Goal: Task Accomplishment & Management: Complete application form

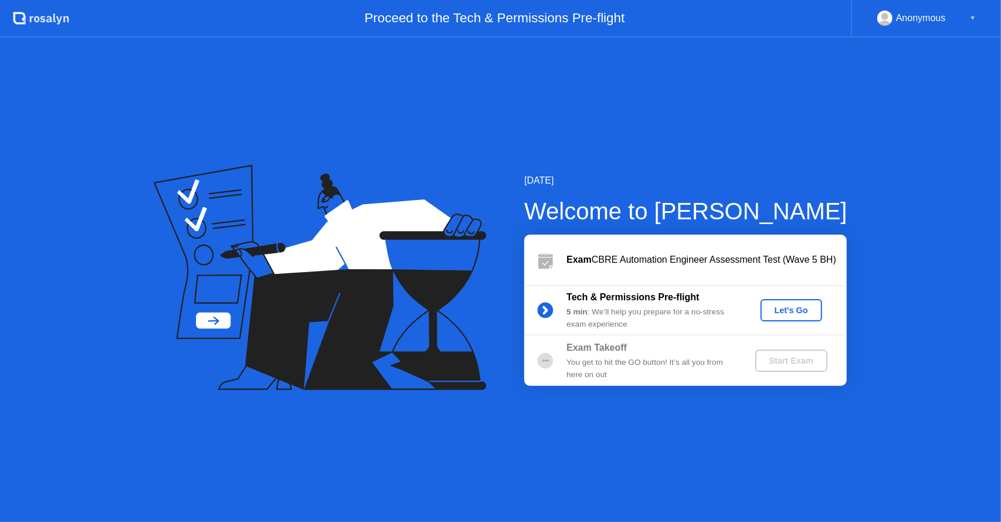
click at [775, 308] on div "Let's Go" at bounding box center [791, 309] width 52 height 9
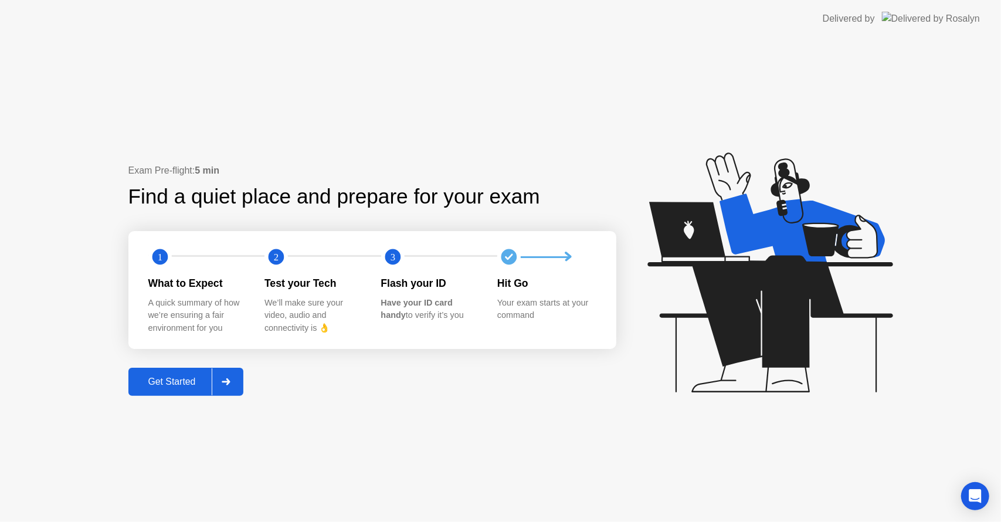
click at [174, 380] on div "Get Started" at bounding box center [172, 381] width 80 height 11
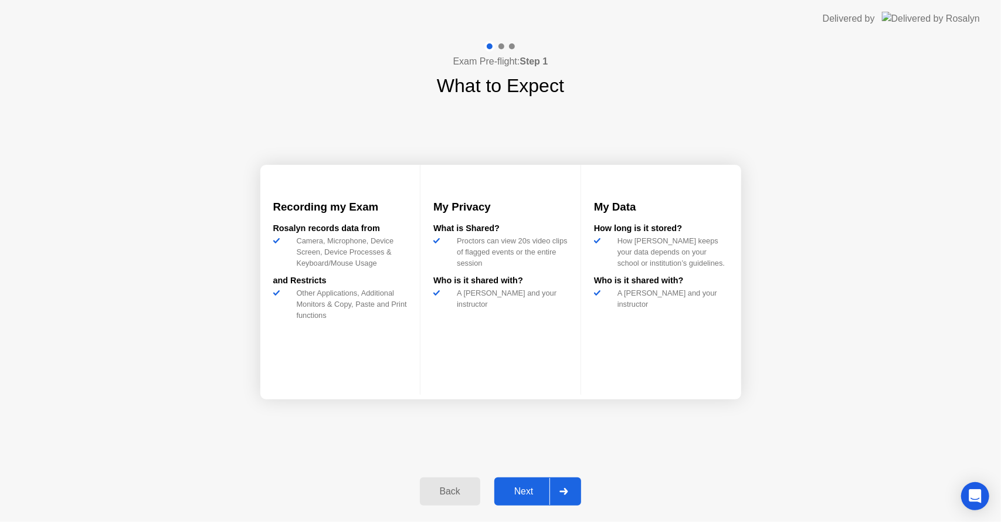
click at [539, 490] on div "Next" at bounding box center [524, 491] width 52 height 11
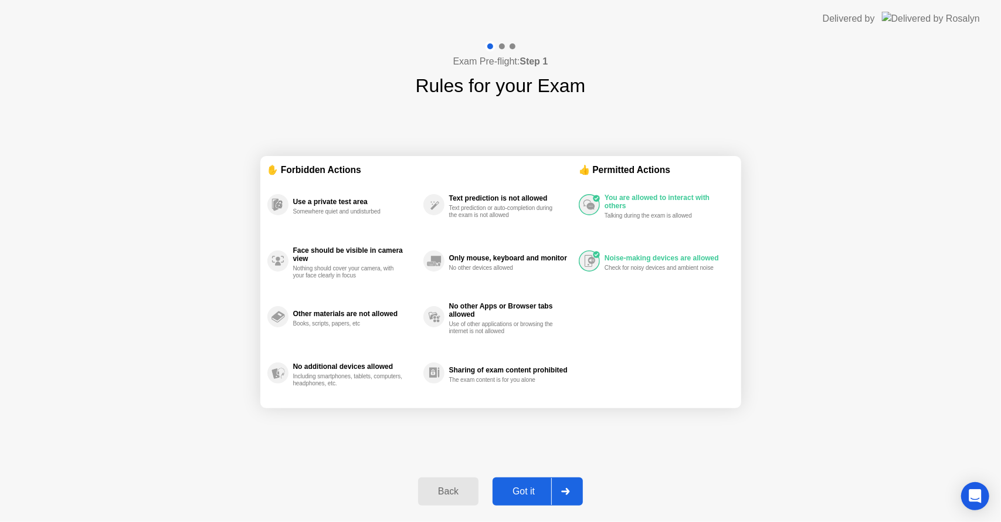
click at [544, 491] on div "Got it" at bounding box center [523, 491] width 55 height 11
select select "**********"
select select "*******"
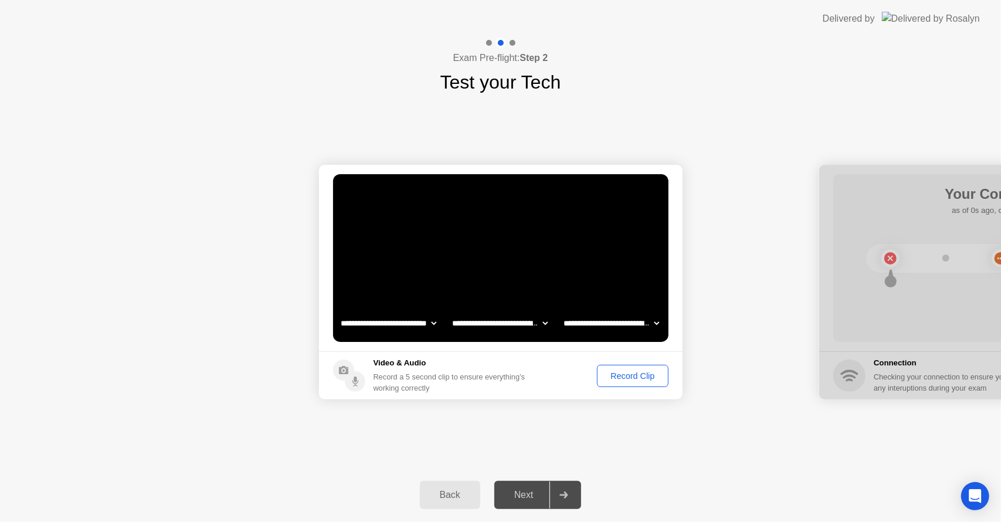
click at [615, 380] on div "Record Clip" at bounding box center [632, 375] width 63 height 9
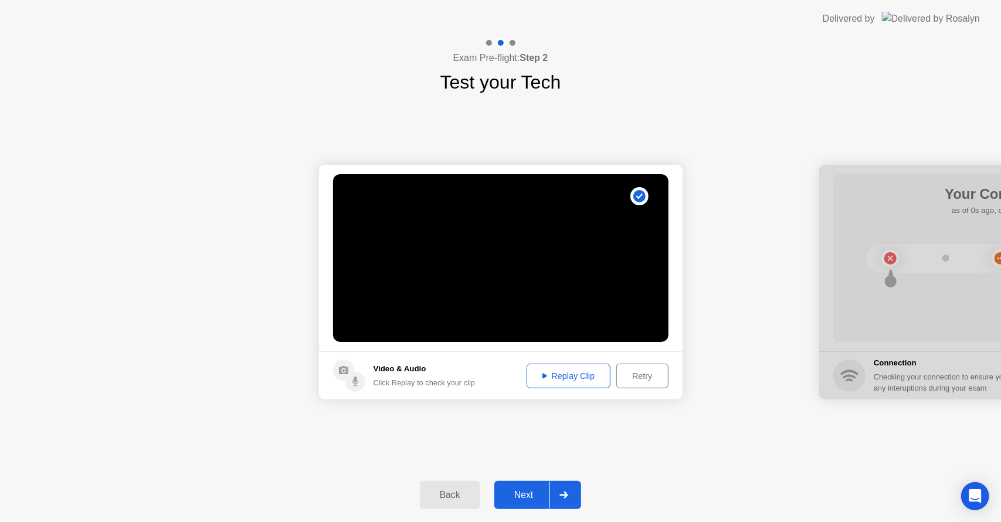
click at [526, 491] on div "Next" at bounding box center [524, 495] width 52 height 11
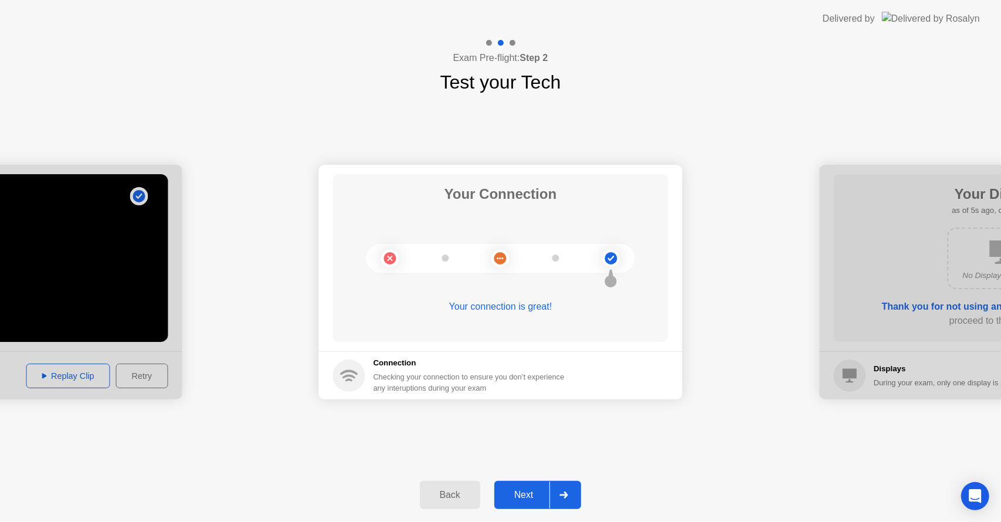
click at [525, 498] on div "Next" at bounding box center [524, 495] width 52 height 11
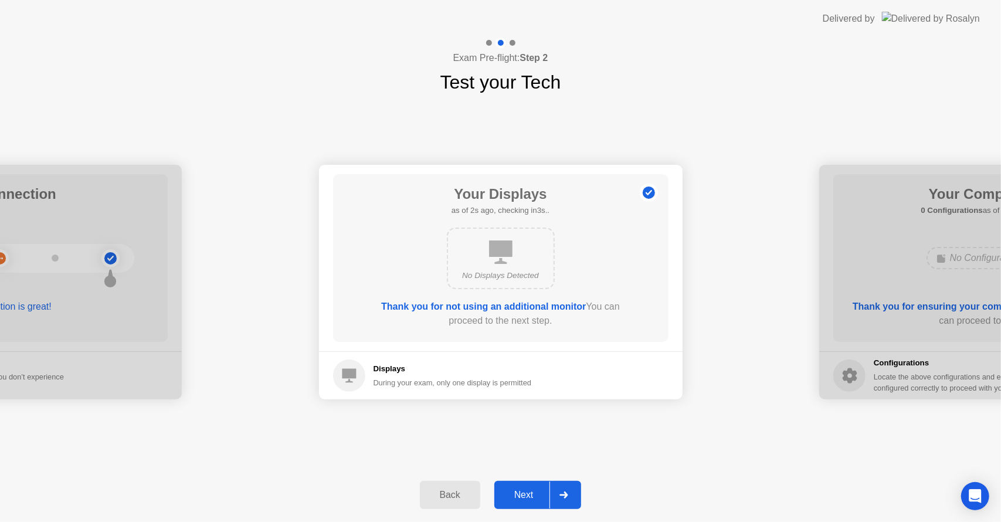
click at [525, 498] on div "Next" at bounding box center [524, 495] width 52 height 11
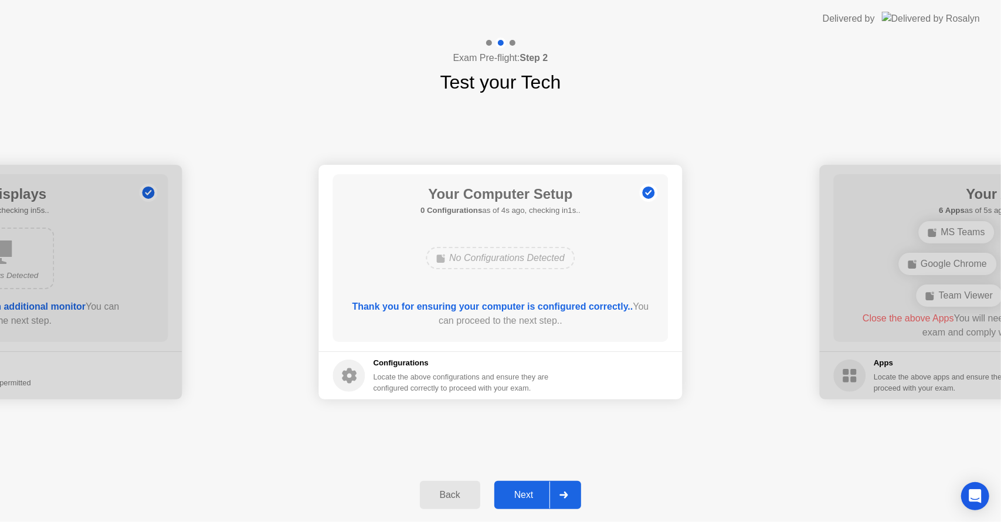
click at [531, 492] on div "Next" at bounding box center [524, 495] width 52 height 11
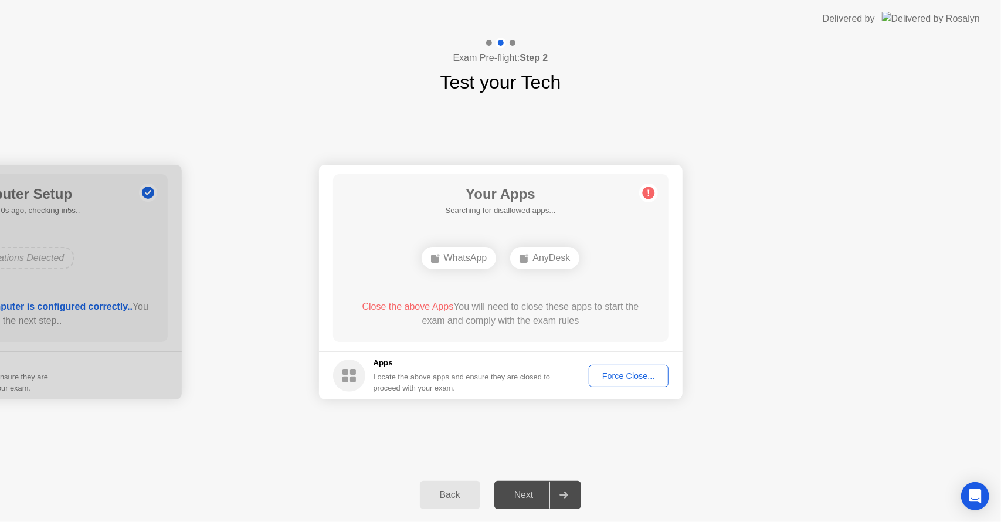
click at [405, 257] on div "WhatsApp" at bounding box center [500, 258] width 269 height 32
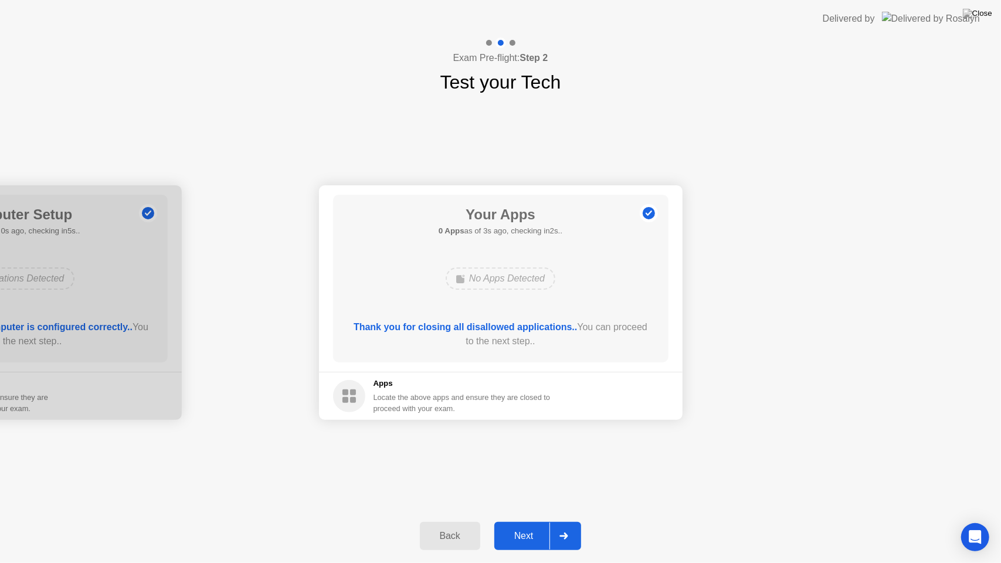
click at [535, 521] on button "Next" at bounding box center [537, 536] width 87 height 28
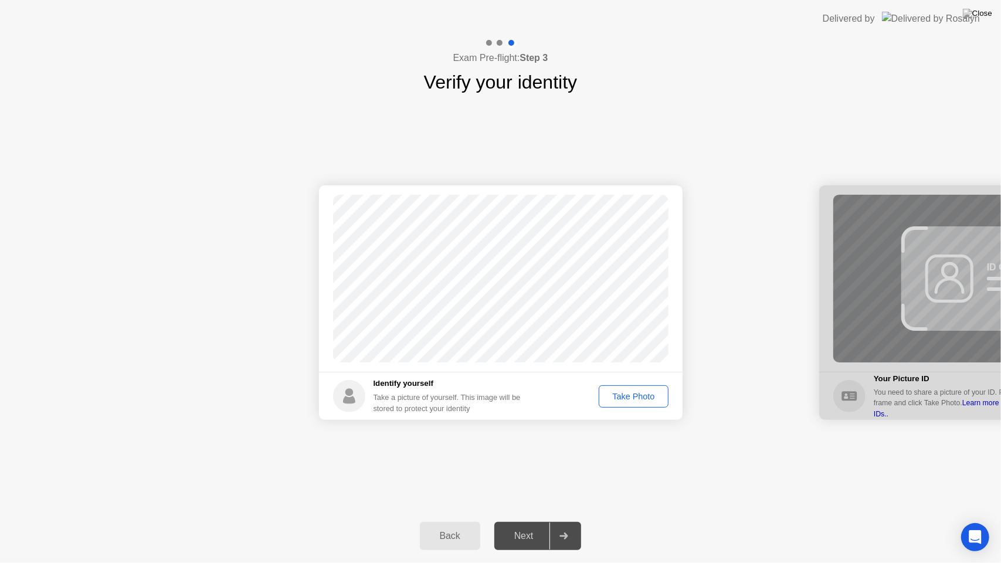
click at [633, 399] on div "Take Photo" at bounding box center [633, 396] width 61 height 9
click at [534, 521] on div "Next" at bounding box center [524, 536] width 52 height 11
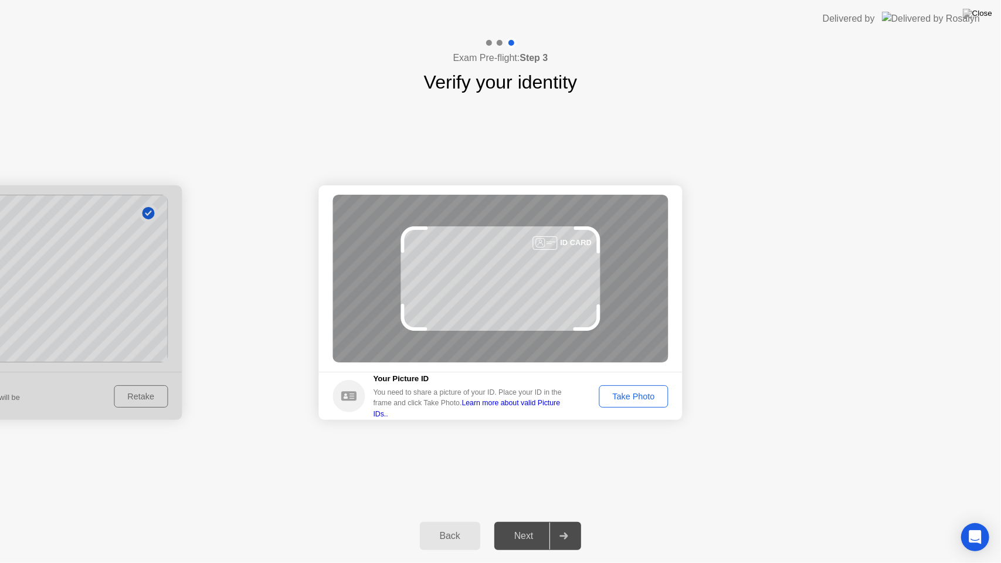
click at [537, 410] on link "Learn more about valid Picture IDs.." at bounding box center [467, 408] width 187 height 19
click at [645, 397] on div "Take Photo" at bounding box center [633, 396] width 61 height 9
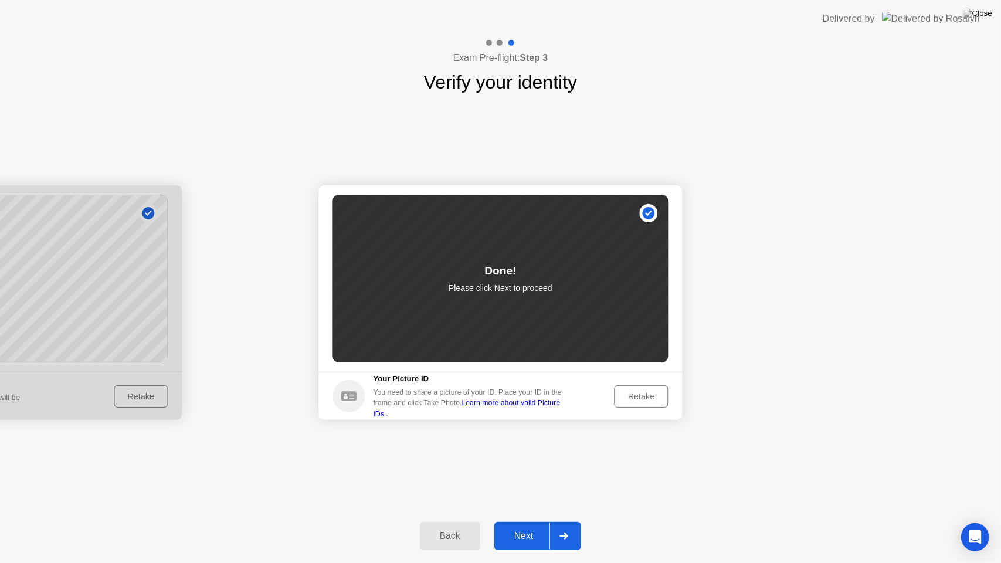
click at [637, 395] on div "Retake" at bounding box center [642, 396] width 46 height 9
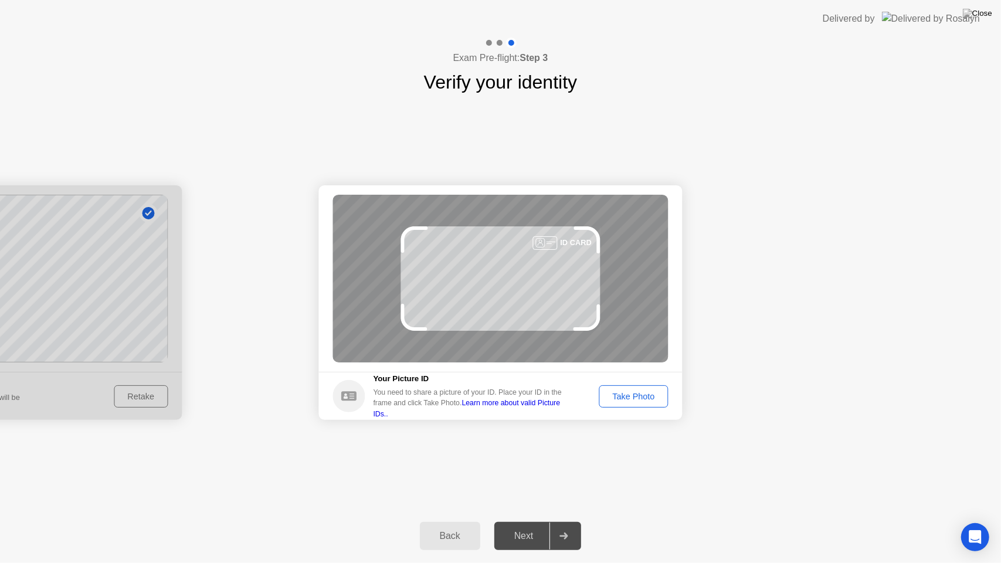
click at [637, 395] on div "Take Photo" at bounding box center [633, 396] width 61 height 9
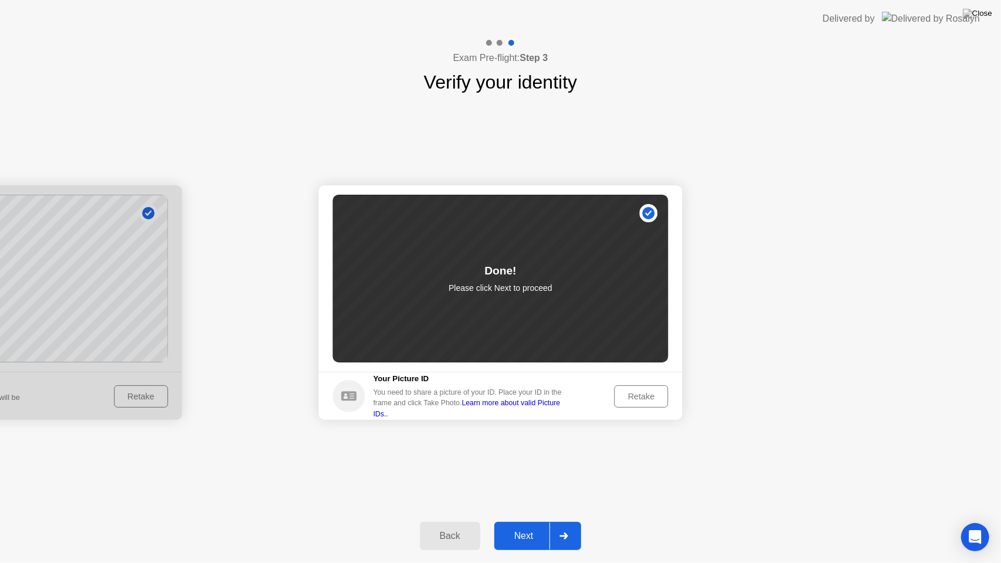
click at [534, 521] on div "Next" at bounding box center [524, 536] width 52 height 11
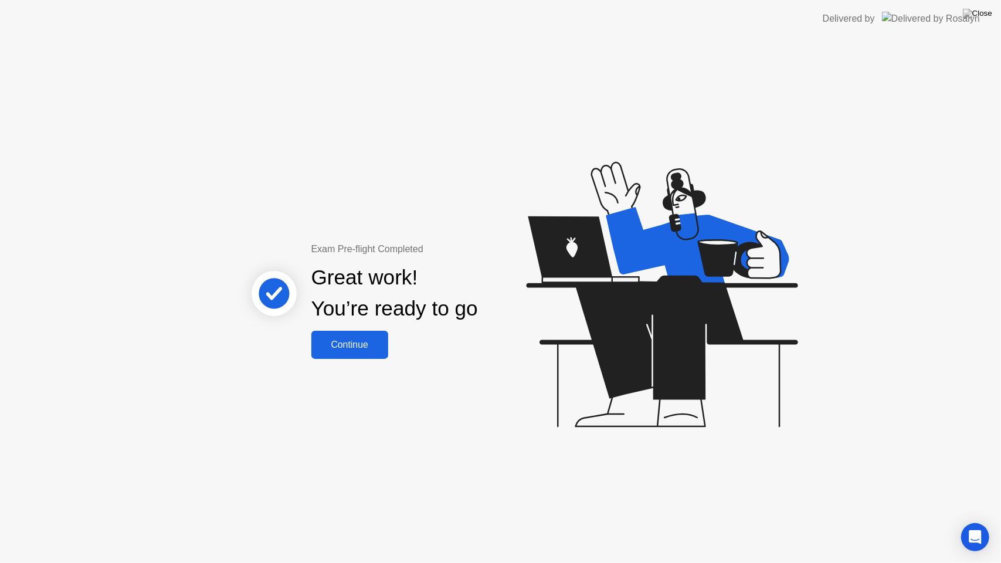
click at [349, 350] on div "Continue" at bounding box center [350, 345] width 70 height 11
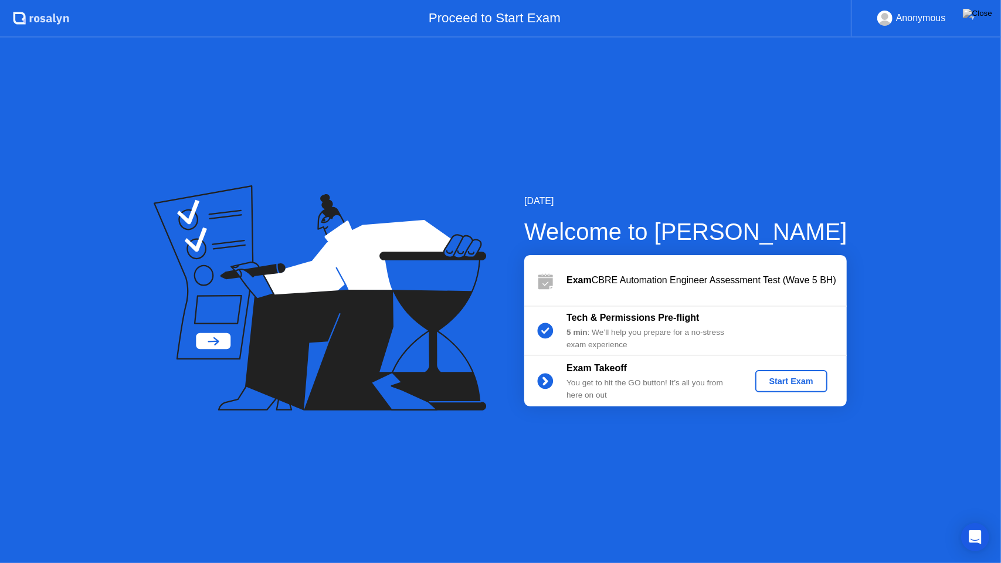
click at [790, 379] on div "Start Exam" at bounding box center [791, 380] width 63 height 9
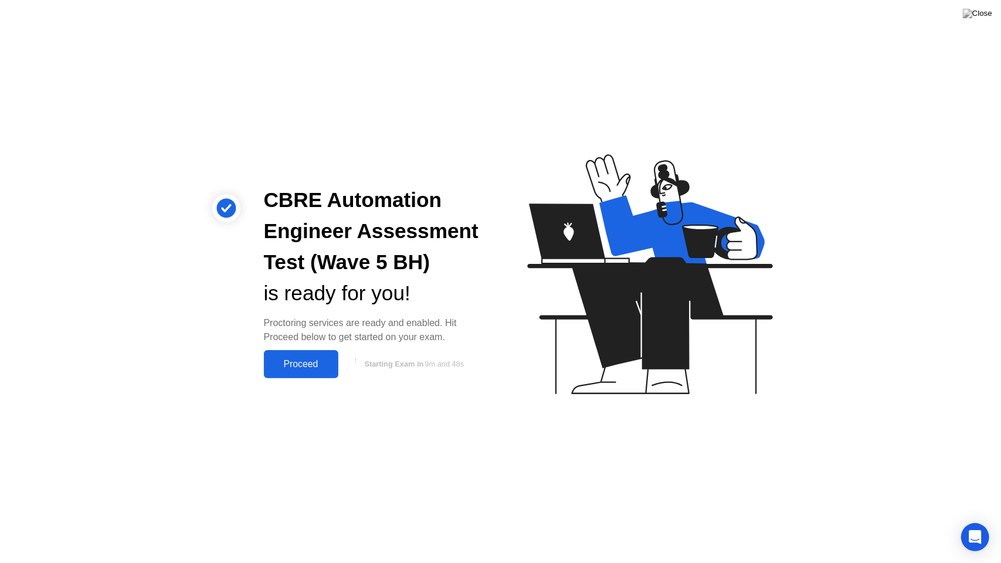
click at [311, 364] on div "Proceed" at bounding box center [300, 364] width 67 height 11
